Goal: Transaction & Acquisition: Purchase product/service

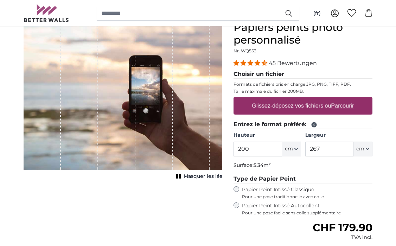
scroll to position [71, 0]
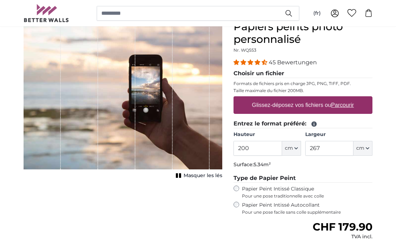
click at [224, 100] on div "Annuler Recadrer l'image Masquer les lés" at bounding box center [123, 177] width 210 height 315
drag, startPoint x: 255, startPoint y: 148, endPoint x: 231, endPoint y: 147, distance: 23.9
click at [231, 147] on div "Papiers peints photo personnalisé Nr. WQ553 45 Bewertungen Choisir un fichier F…" at bounding box center [303, 177] width 150 height 315
click at [354, 128] on legend "Entrez le format préféré:" at bounding box center [302, 124] width 139 height 9
click at [353, 133] on label "Largeur" at bounding box center [338, 134] width 67 height 7
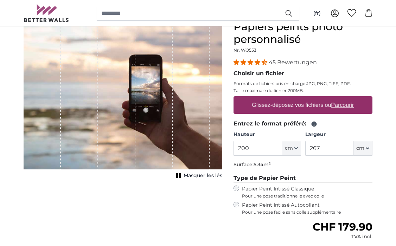
click at [353, 141] on input "267" at bounding box center [329, 148] width 48 height 15
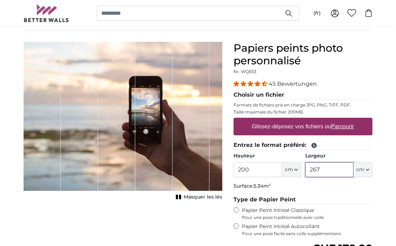
scroll to position [51, 0]
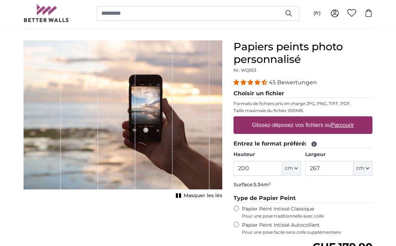
click at [182, 98] on div "1 of 1" at bounding box center [191, 114] width 37 height 149
click at [279, 122] on label "Glissez-déposez vos fichiers ou Parcourir" at bounding box center [303, 125] width 108 height 14
click at [279, 118] on input "Glissez-déposez vos fichiers ou Parcourir" at bounding box center [302, 117] width 139 height 2
type input "**********"
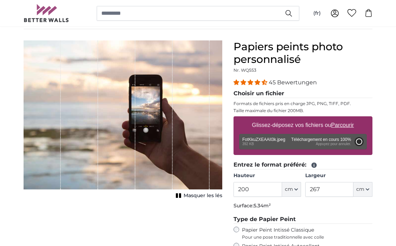
type input "77"
type input "137.1"
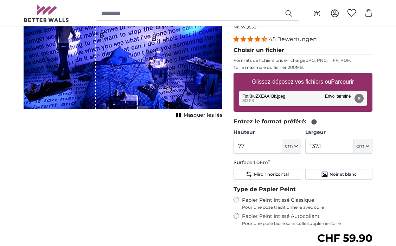
scroll to position [99, 0]
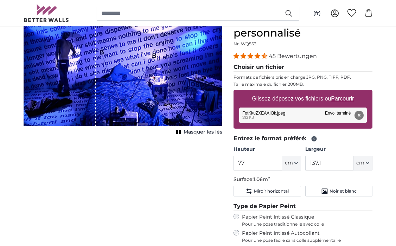
scroll to position [75, 0]
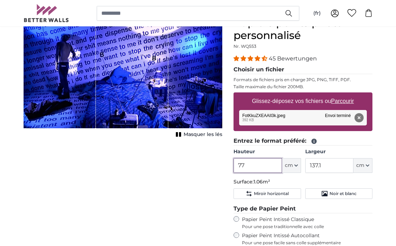
drag, startPoint x: 251, startPoint y: 162, endPoint x: 228, endPoint y: 163, distance: 23.2
click at [229, 163] on div "Papiers peints photo personnalisé Nr. WQ553 45 Bewertungen Choisir un fichier F…" at bounding box center [303, 192] width 150 height 350
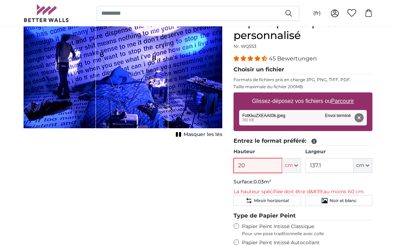
type input "200"
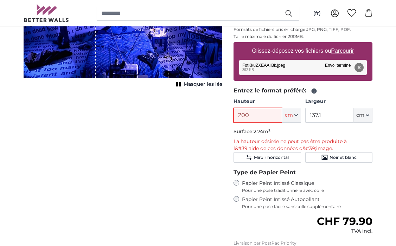
scroll to position [121, 0]
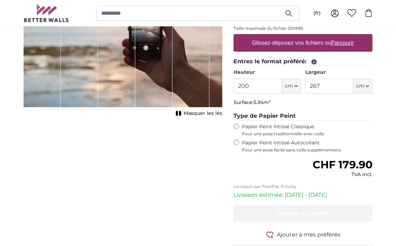
scroll to position [133, 0]
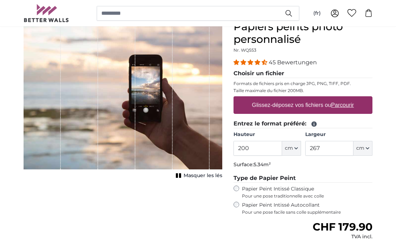
scroll to position [67, 0]
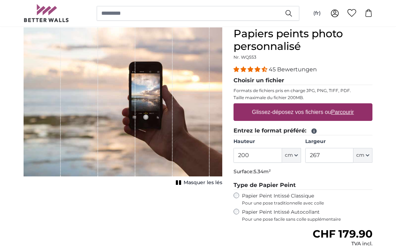
scroll to position [65, 0]
